Goal: Information Seeking & Learning: Learn about a topic

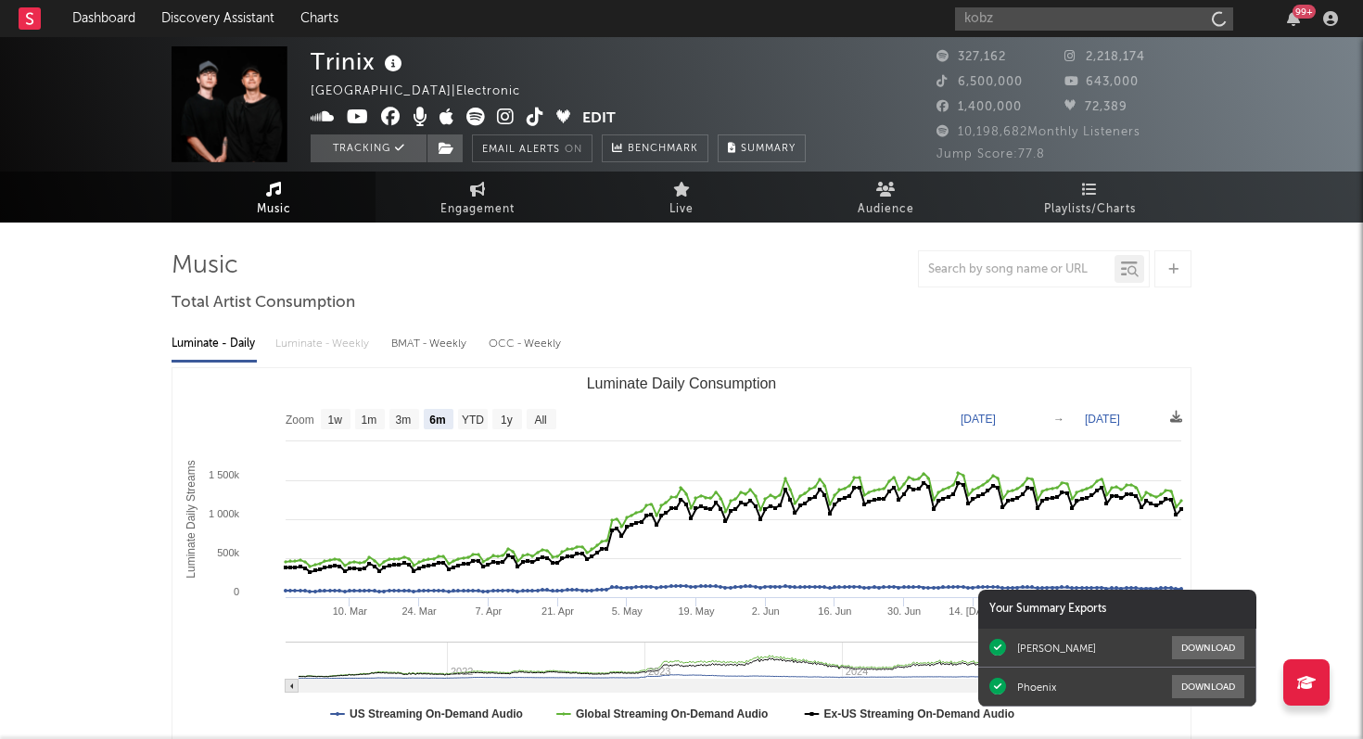
select select "6m"
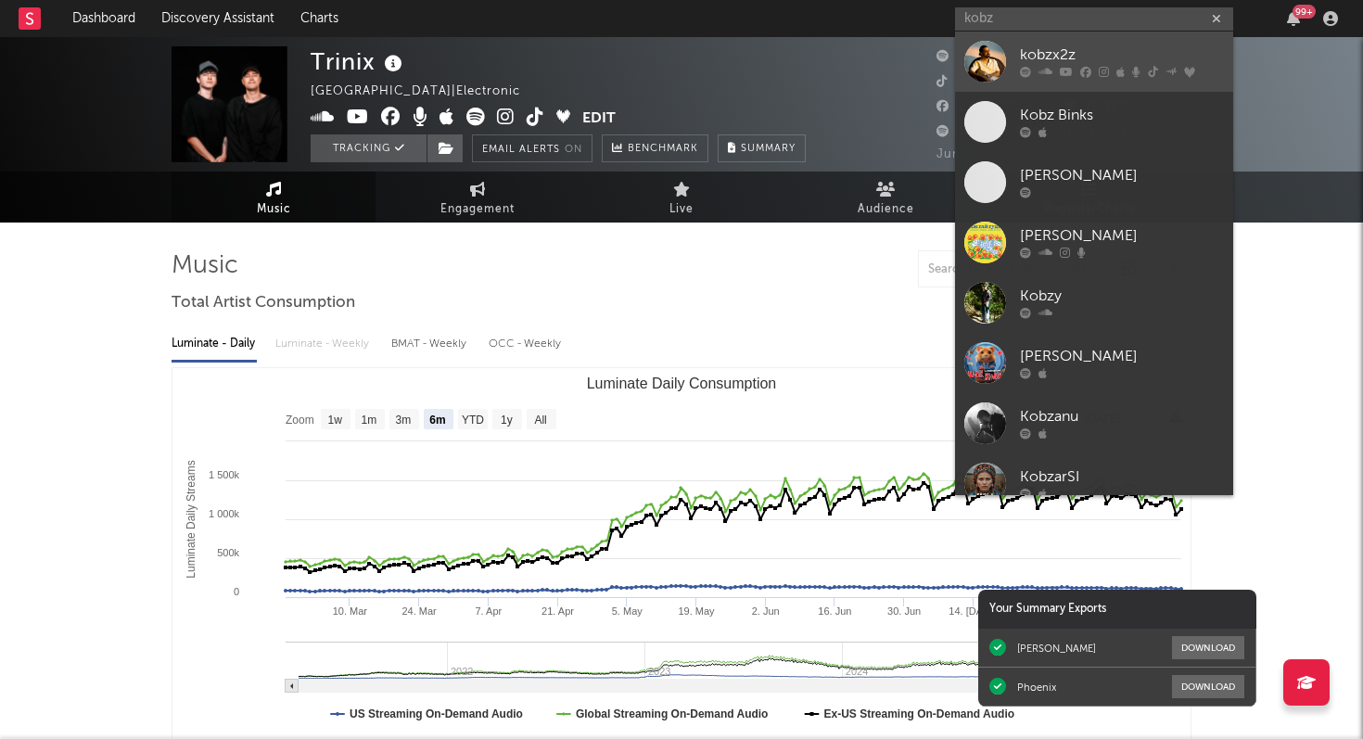
type input "kobz"
click at [1041, 65] on div "kobzx2z" at bounding box center [1122, 56] width 204 height 22
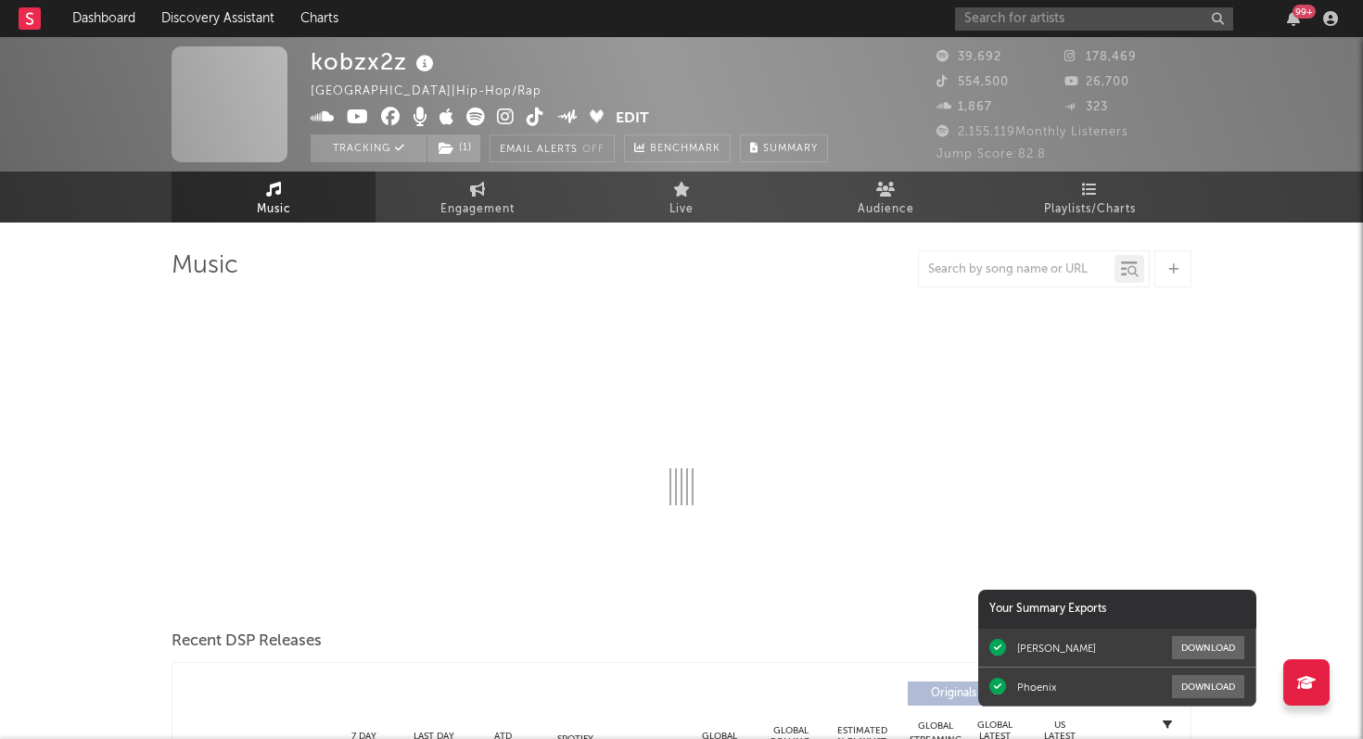
select select "6m"
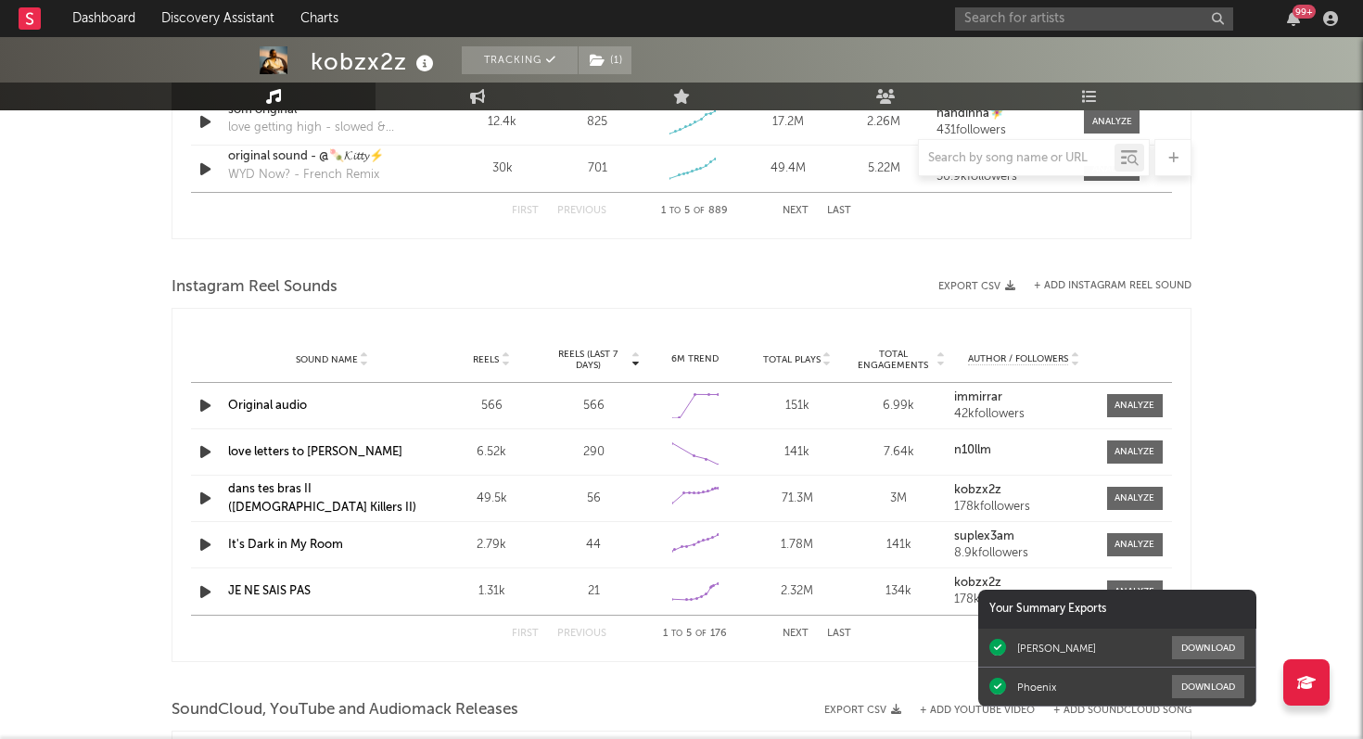
scroll to position [1910, 0]
